Goal: Task Accomplishment & Management: Manage account settings

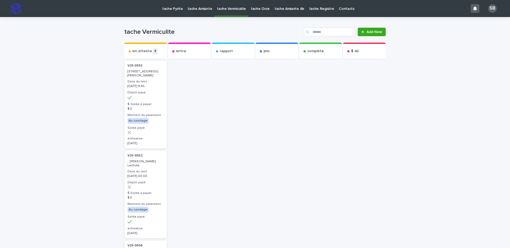
click at [77, 145] on div "Loading... Saving… Loading... Saving… tache Vermiculite Add New Send to... Send…" at bounding box center [255, 243] width 510 height 452
click at [90, 99] on div "Loading... Saving… Loading... Saving… tache Vermiculite Add New Send to... Send…" at bounding box center [255, 243] width 510 height 452
click at [197, 13] on link "tache Amiante" at bounding box center [199, 8] width 29 height 17
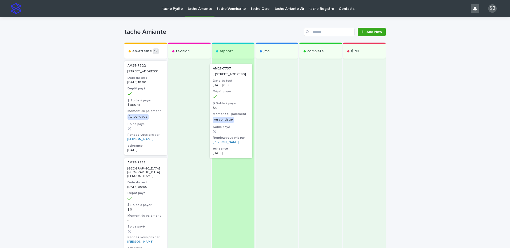
drag, startPoint x: 144, startPoint y: 107, endPoint x: 234, endPoint y: 110, distance: 90.1
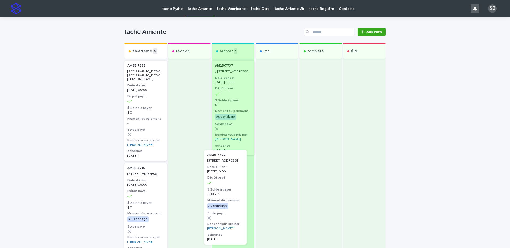
drag, startPoint x: 140, startPoint y: 107, endPoint x: 224, endPoint y: 202, distance: 127.3
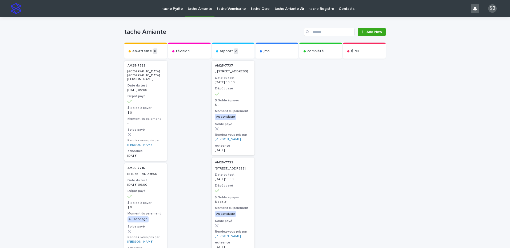
click at [229, 13] on link "tache Vermiculite" at bounding box center [231, 8] width 34 height 17
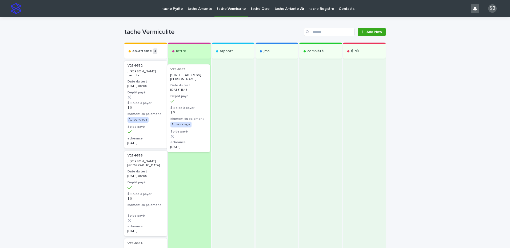
click at [183, 92] on div "en-attente 4 V25-9553 160, rue Saint-Laurent, Saint-Damase Date du test 2025-08…" at bounding box center [254, 211] width 261 height 336
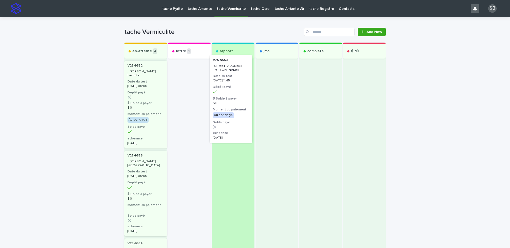
drag, startPoint x: 176, startPoint y: 95, endPoint x: 228, endPoint y: 89, distance: 52.1
click at [228, 89] on div "en-attente 3 V25-9552 , Gordon, Lachute Date du test 2025-08-11 00:00 Dépôt pay…" at bounding box center [254, 197] width 261 height 309
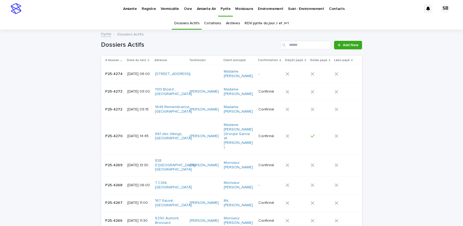
click at [245, 10] on p "Moisissure" at bounding box center [244, 5] width 18 height 11
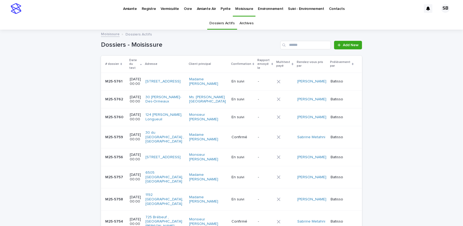
click at [226, 11] on p "Pyrite" at bounding box center [226, 5] width 10 height 11
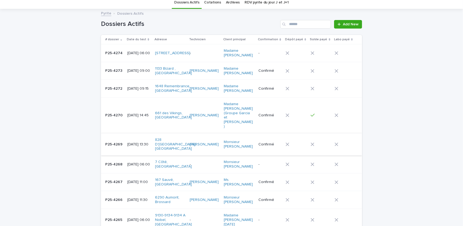
scroll to position [48, 0]
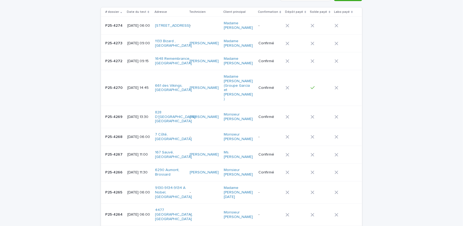
click at [112, 112] on div "P25-4269 P25-4269" at bounding box center [114, 116] width 18 height 9
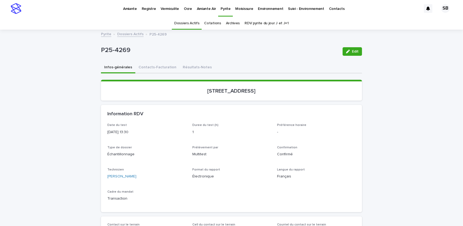
click at [158, 69] on button "Contacts-Facturation" at bounding box center [157, 67] width 44 height 11
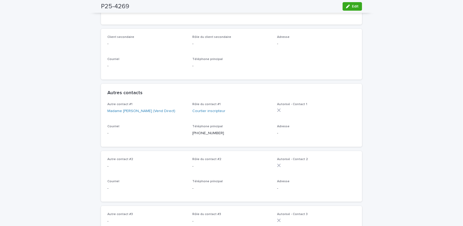
scroll to position [73, 0]
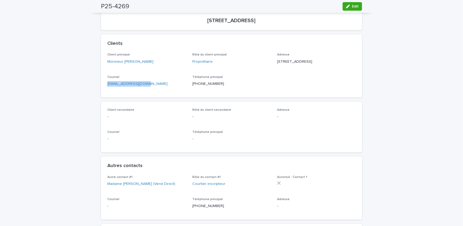
drag, startPoint x: 151, startPoint y: 93, endPoint x: 102, endPoint y: 90, distance: 49.4
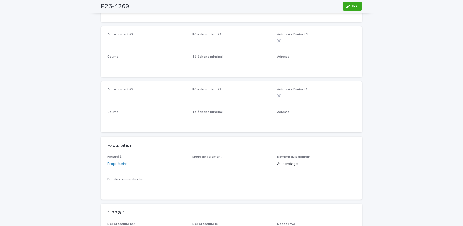
scroll to position [315, 0]
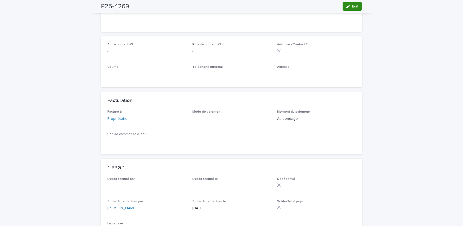
click at [348, 6] on icon "button" at bounding box center [348, 7] width 4 height 4
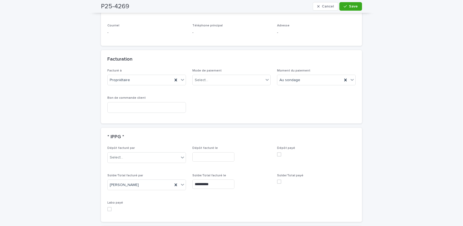
scroll to position [424, 0]
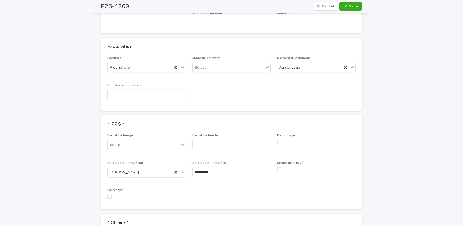
click at [277, 167] on span at bounding box center [279, 169] width 4 height 4
click at [222, 64] on div "Select..." at bounding box center [228, 67] width 71 height 9
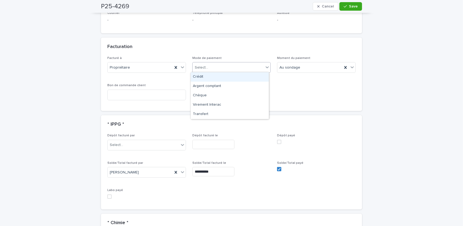
click at [219, 77] on div "Crédit" at bounding box center [230, 76] width 78 height 9
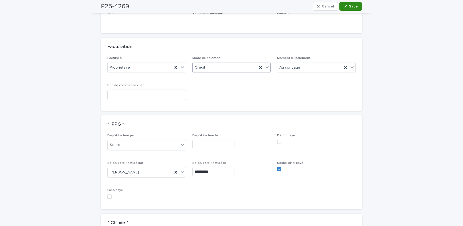
click at [349, 5] on span "Save" at bounding box center [353, 7] width 9 height 4
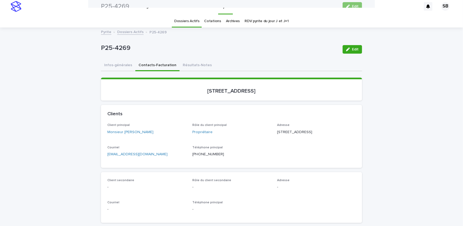
scroll to position [0, 0]
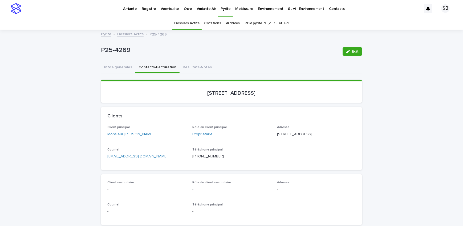
click at [163, 8] on p "Vermiculite" at bounding box center [170, 5] width 18 height 11
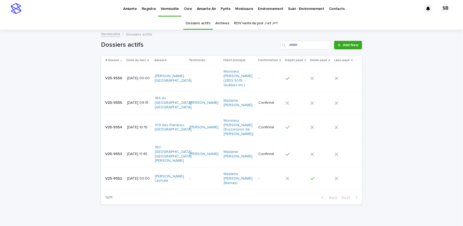
click at [127, 152] on p "[DATE] 11:45" at bounding box center [138, 154] width 23 height 5
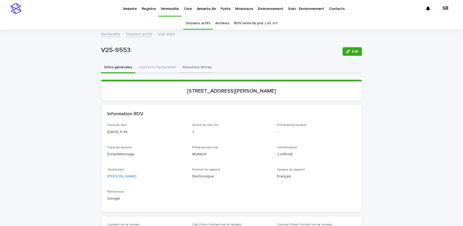
click at [198, 69] on button "Résultats-Notes" at bounding box center [197, 67] width 35 height 11
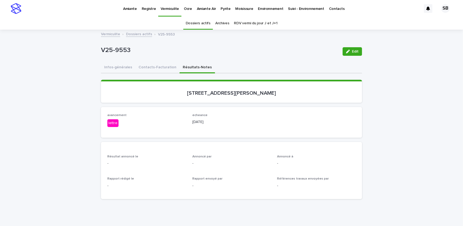
click at [348, 52] on icon "button" at bounding box center [348, 52] width 4 height 4
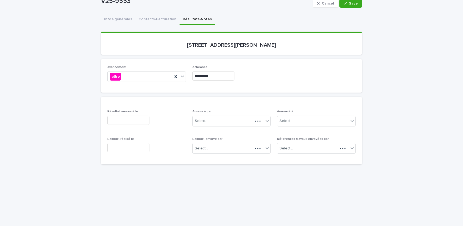
scroll to position [48, 0]
drag, startPoint x: 152, startPoint y: 121, endPoint x: 141, endPoint y: 120, distance: 11.5
click at [150, 121] on input "text" at bounding box center [128, 119] width 42 height 9
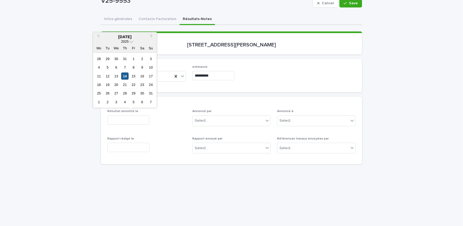
click at [124, 77] on div "14" at bounding box center [124, 75] width 7 height 7
type input "**********"
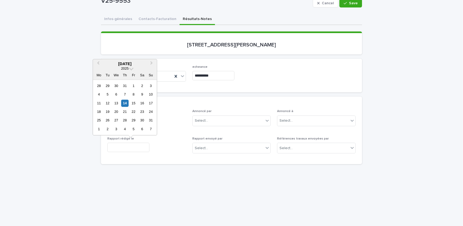
click at [131, 143] on input "text" at bounding box center [128, 147] width 42 height 9
click at [125, 101] on div "14" at bounding box center [124, 102] width 7 height 7
type input "**********"
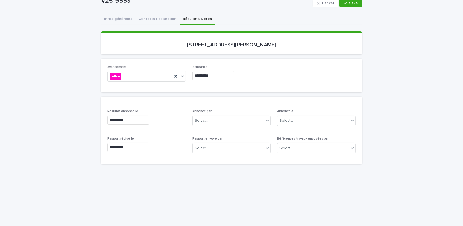
scroll to position [24, 0]
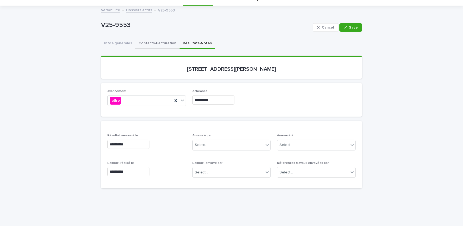
click at [147, 45] on button "Contacts-Facturation" at bounding box center [157, 43] width 44 height 11
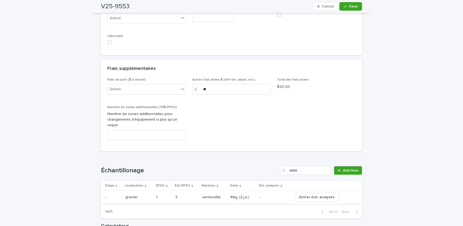
scroll to position [606, 0]
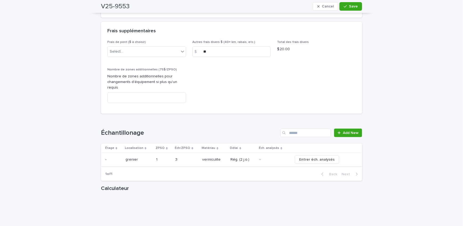
click at [304, 157] on span "Entrer éch. analysés" at bounding box center [316, 159] width 35 height 5
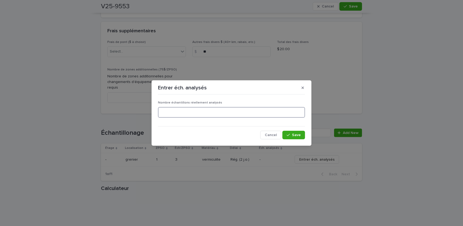
click at [215, 110] on input at bounding box center [231, 112] width 147 height 11
type input "*"
click at [298, 135] on span "Save" at bounding box center [296, 135] width 9 height 4
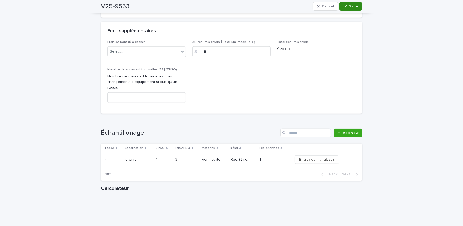
click at [352, 8] on span "Save" at bounding box center [353, 7] width 9 height 4
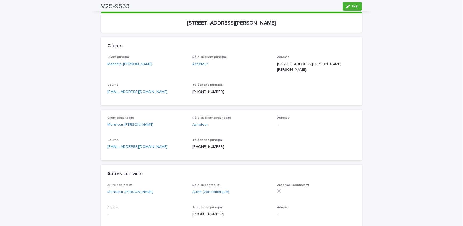
scroll to position [21, 0]
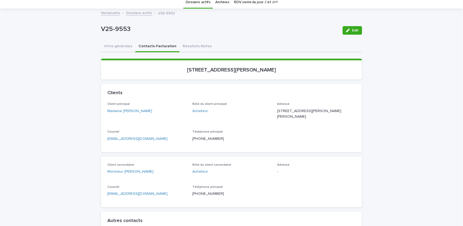
click at [133, 15] on link "Dossiers actifs" at bounding box center [139, 13] width 26 height 6
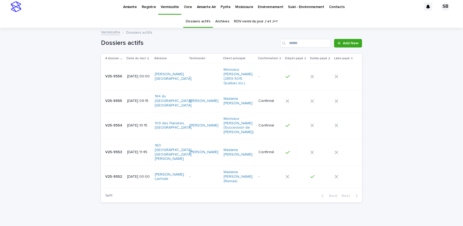
scroll to position [6, 0]
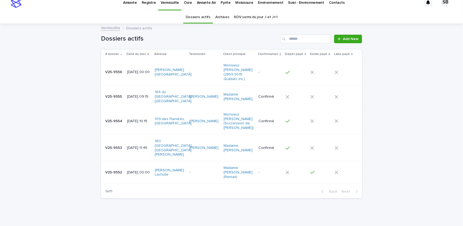
click at [431, 215] on div "Amiante Registre Vermiculite Ocre Amiante Air Pyrite Moisissure Environnement S…" at bounding box center [231, 119] width 463 height 250
click at [74, 96] on div "Loading... Saving… Loading... Saving… Dossiers actifs Add New # dossier Date du…" at bounding box center [231, 126] width 463 height 205
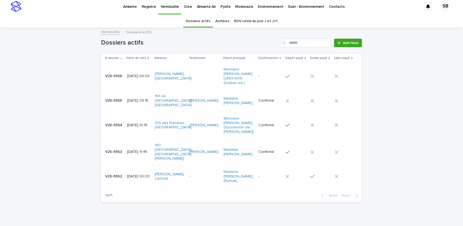
scroll to position [0, 0]
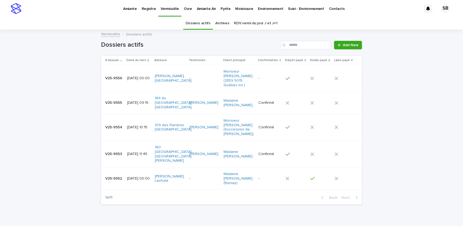
click at [36, 127] on div "Loading... Saving… Loading... Saving… Dossiers actifs Add New # dossier Date du…" at bounding box center [231, 132] width 463 height 205
click at [131, 9] on p "Amiante" at bounding box center [130, 5] width 14 height 11
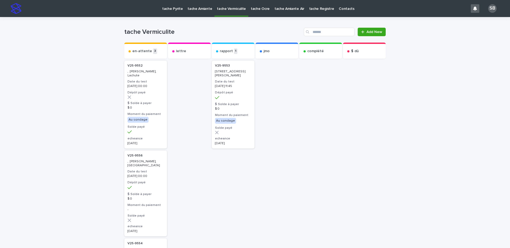
click at [251, 7] on p "tache Ocre" at bounding box center [260, 5] width 19 height 11
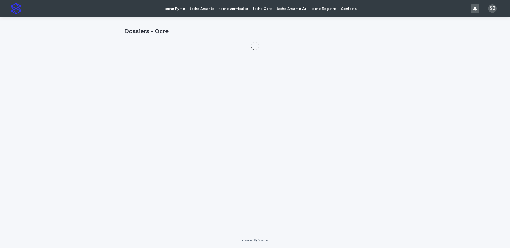
click at [238, 7] on p "tache Vermiculite" at bounding box center [233, 5] width 29 height 11
